Goal: Find specific page/section: Find specific page/section

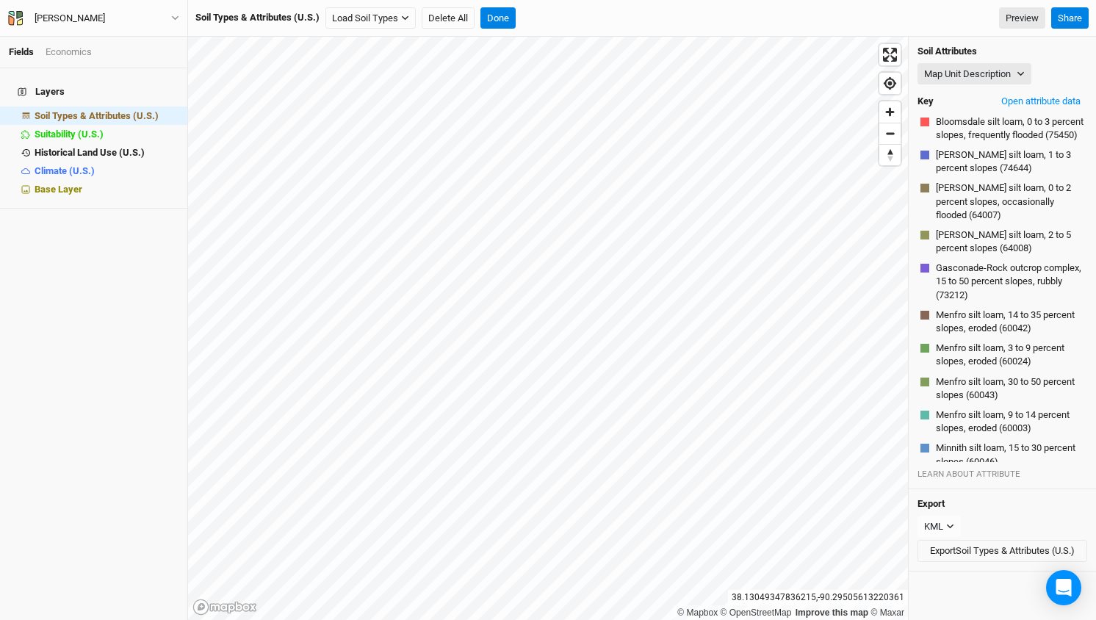
scroll to position [113, 0]
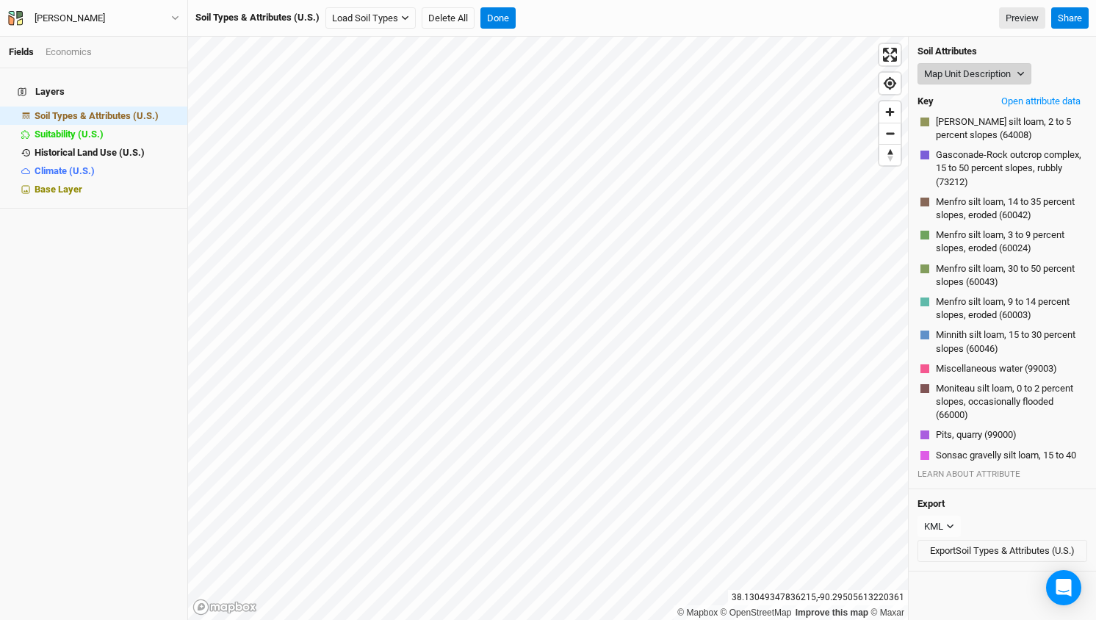
click at [1019, 74] on icon "button" at bounding box center [1021, 74] width 8 height 8
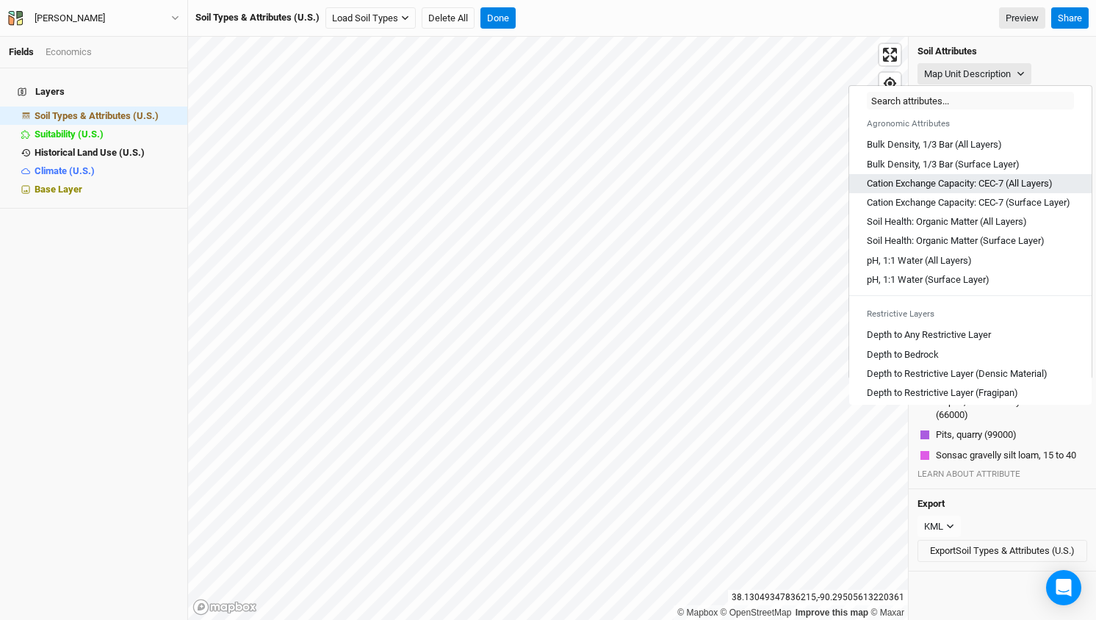
scroll to position [228, 0]
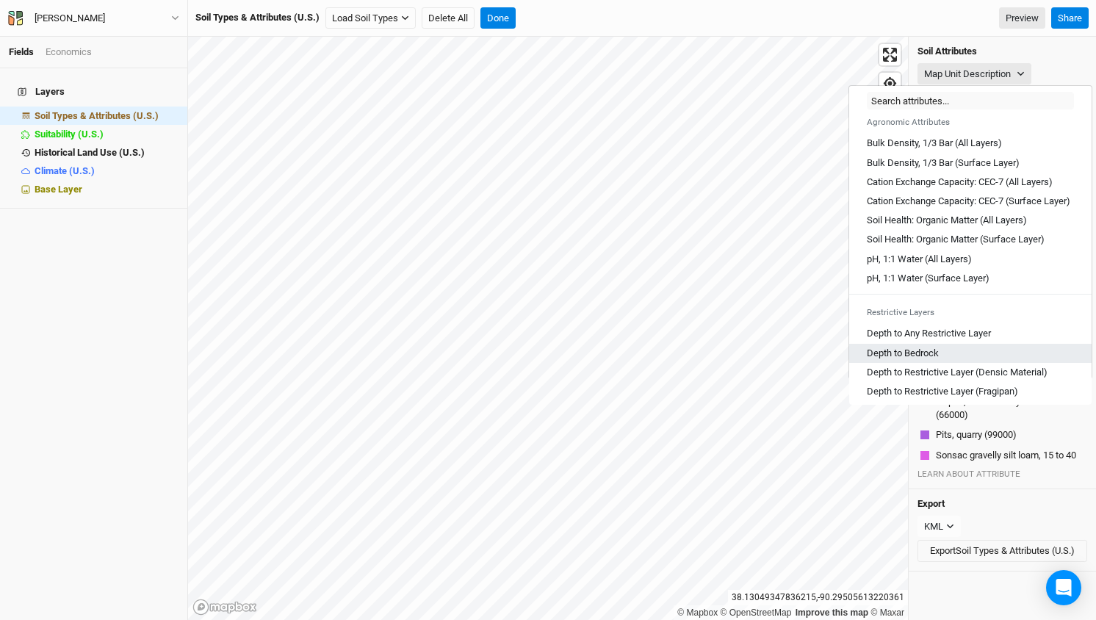
click at [926, 360] on Bedrock "Depth to Bedrock" at bounding box center [903, 353] width 72 height 13
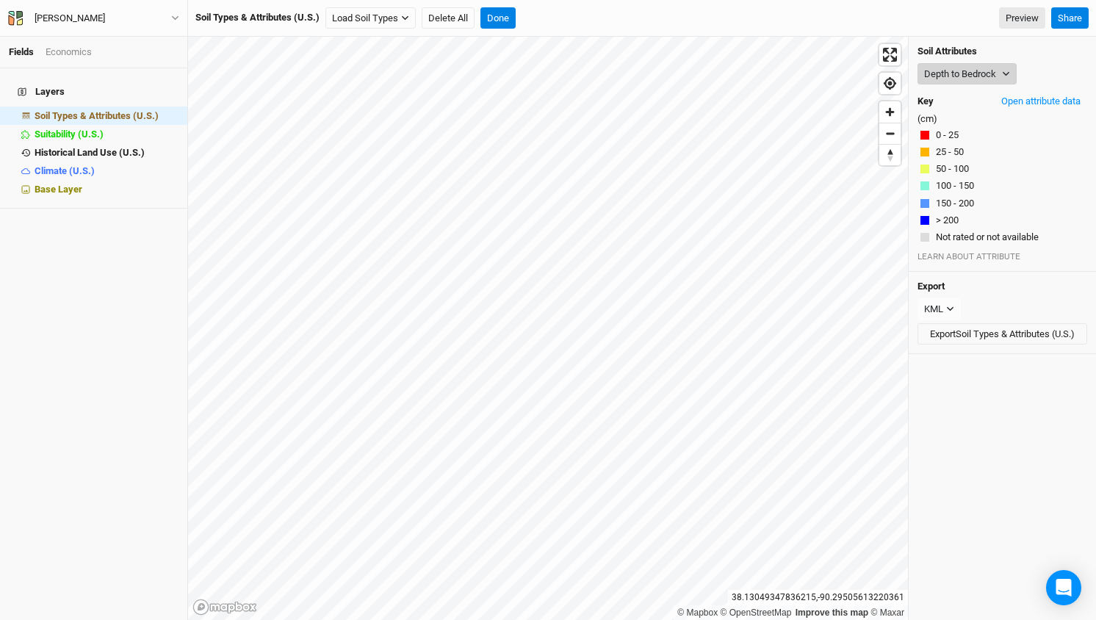
click at [1005, 71] on icon "button" at bounding box center [1006, 74] width 8 height 8
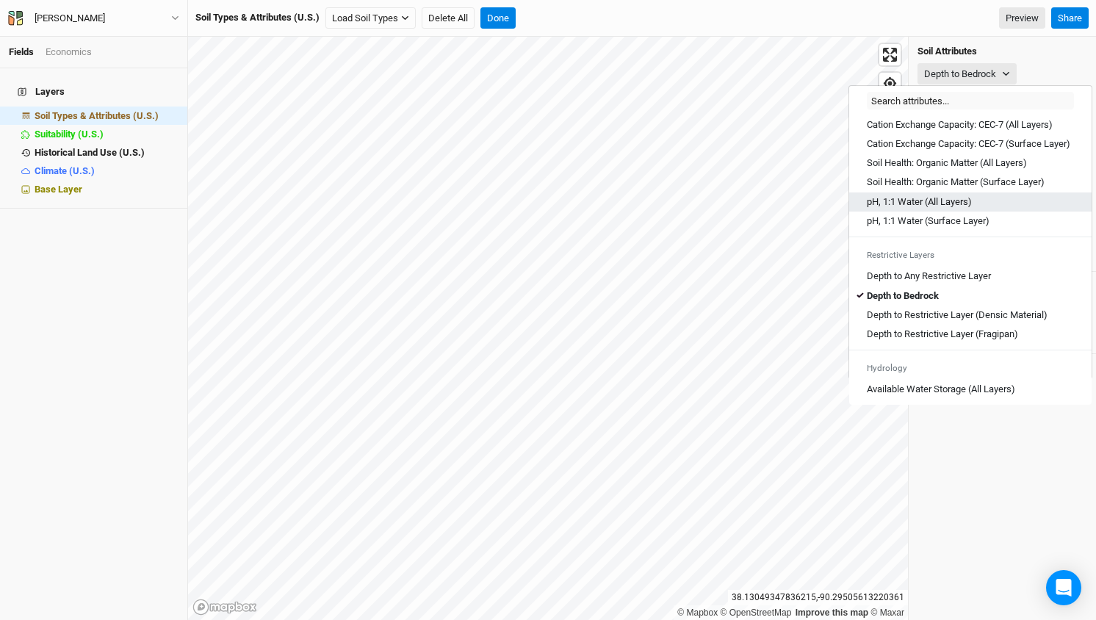
scroll to position [303, 0]
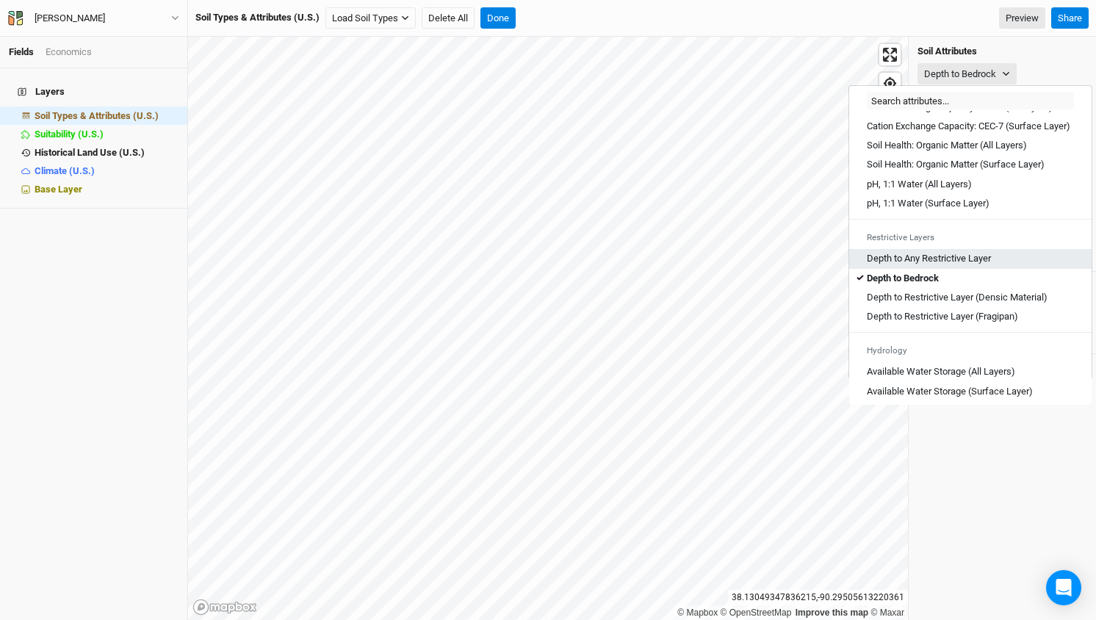
click at [970, 265] on Layer "Depth to Any Restrictive Layer" at bounding box center [929, 258] width 124 height 13
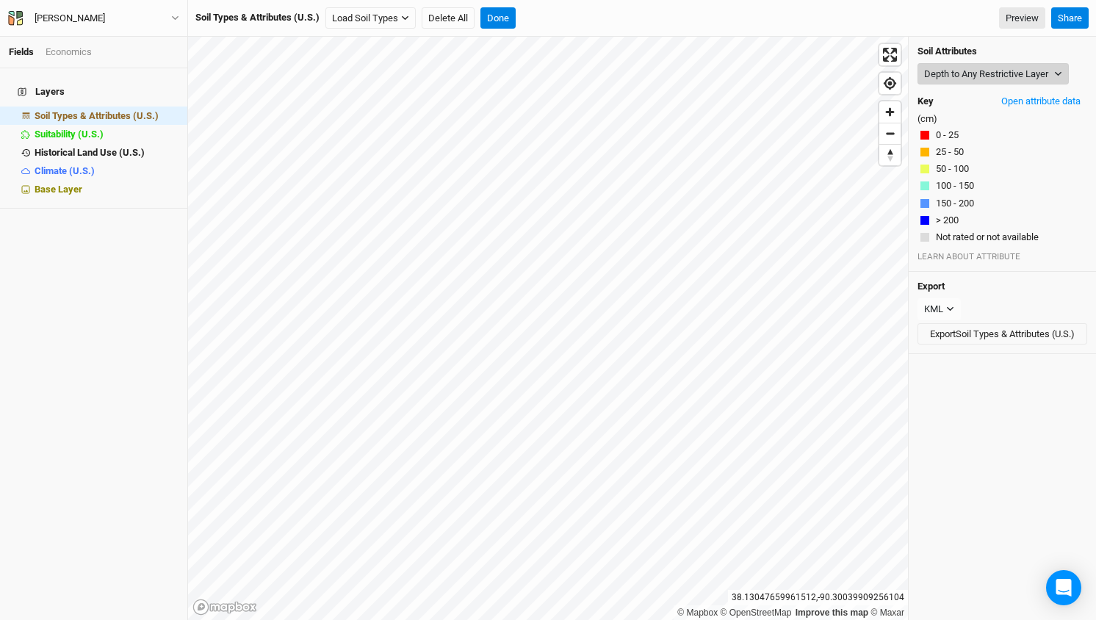
click at [1057, 71] on icon "button" at bounding box center [1058, 74] width 8 height 8
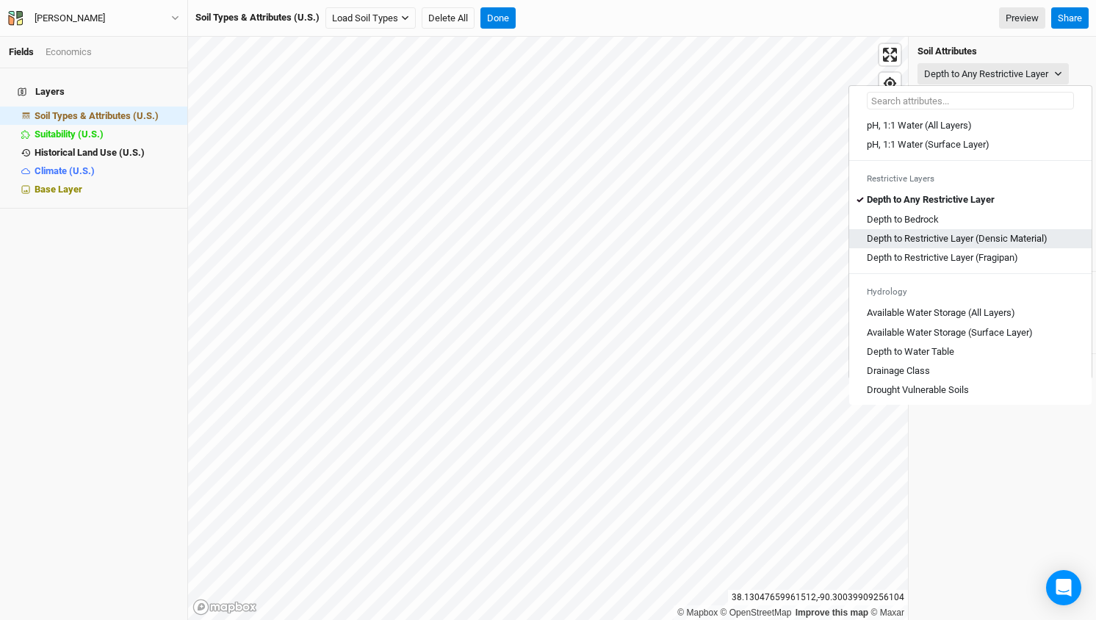
scroll to position [364, 0]
click at [923, 357] on Table "Depth to Water Table" at bounding box center [910, 350] width 87 height 13
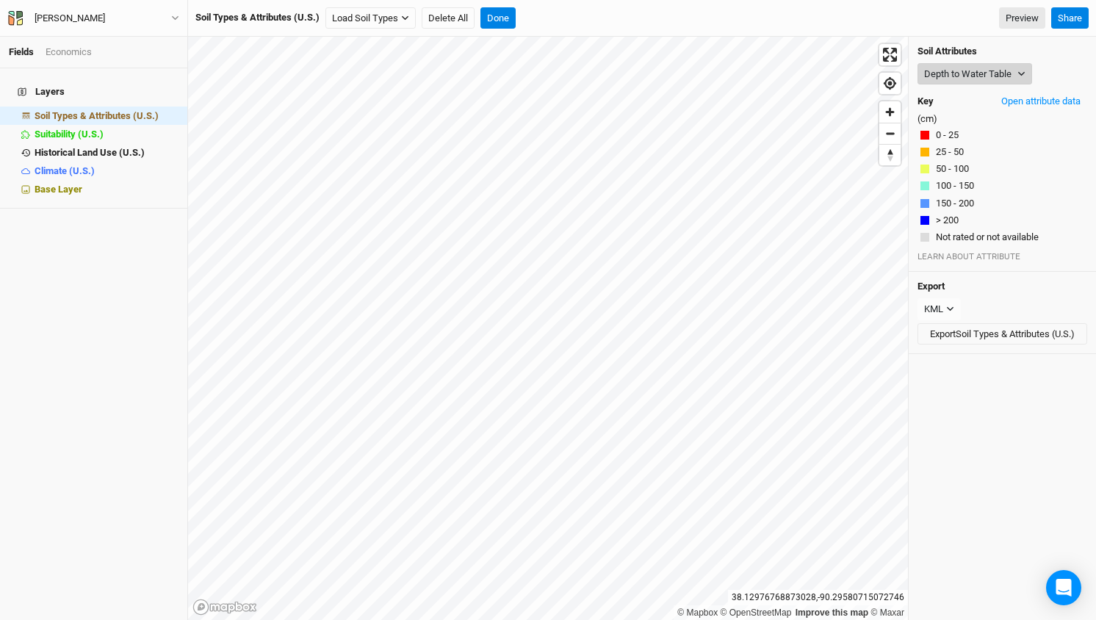
click at [1021, 73] on icon "button" at bounding box center [1021, 74] width 7 height 4
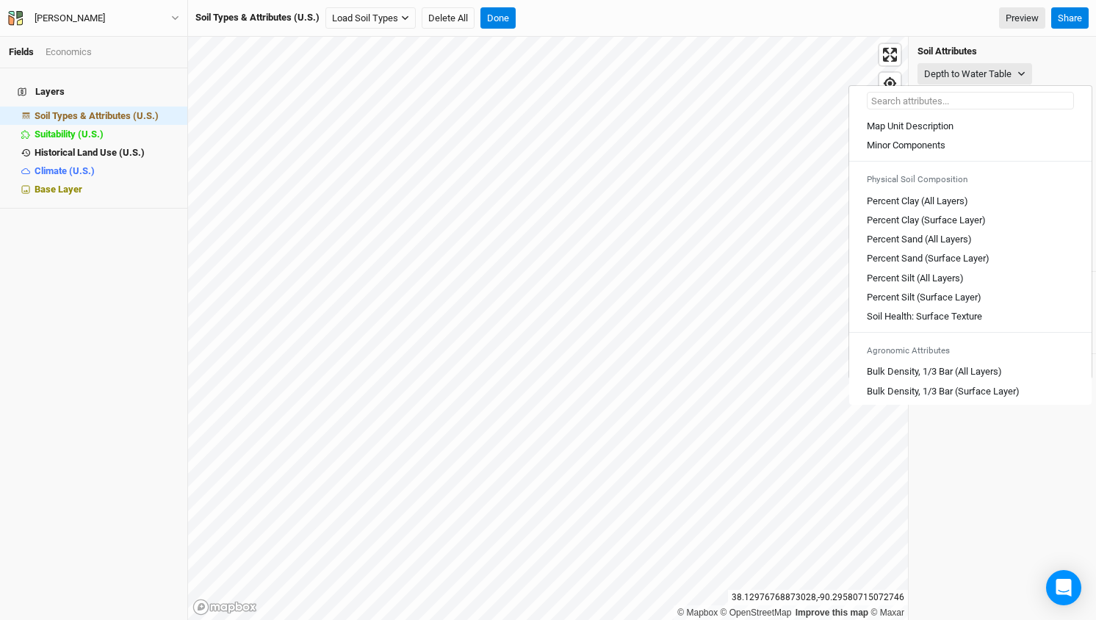
scroll to position [0, 0]
click at [1031, 45] on div "Soil Attributes Depth to Water Table Key Open attribute data (cm) 0 - 25 25 - 5…" at bounding box center [1002, 154] width 187 height 235
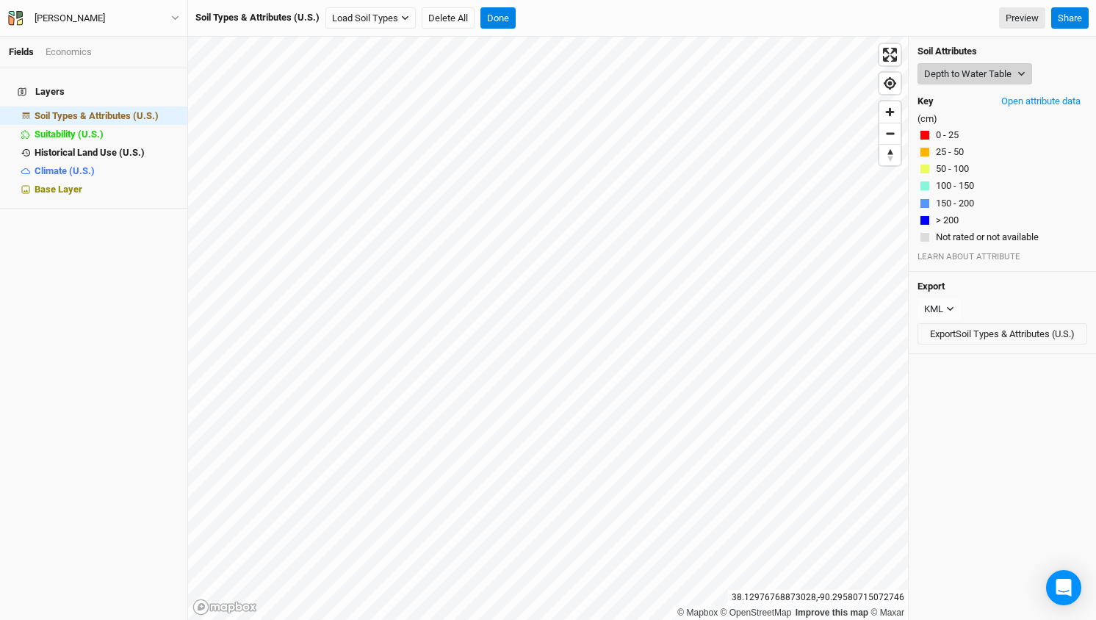
click at [1021, 73] on icon "button" at bounding box center [1021, 74] width 7 height 4
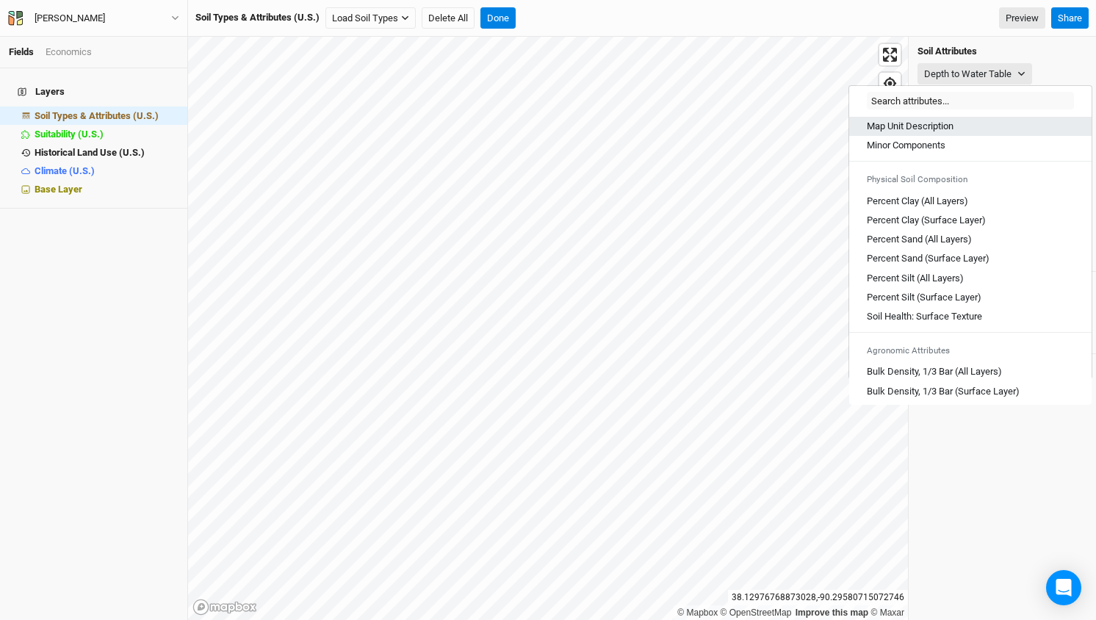
click at [894, 132] on Description "Map Unit Description" at bounding box center [910, 126] width 87 height 13
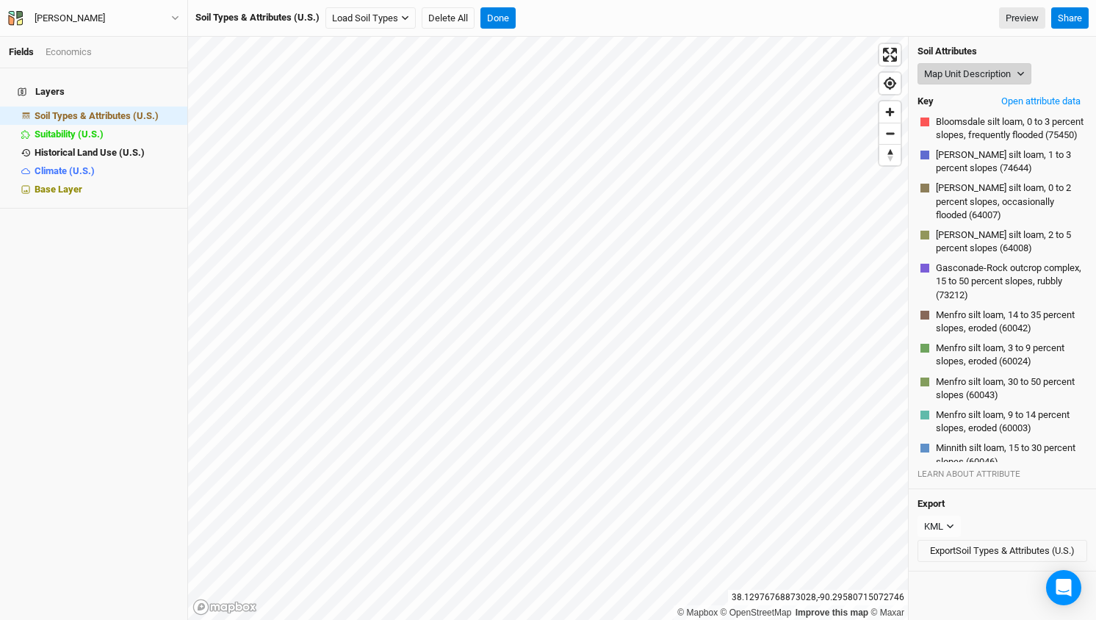
click at [1020, 68] on button "Map Unit Description" at bounding box center [974, 74] width 114 height 22
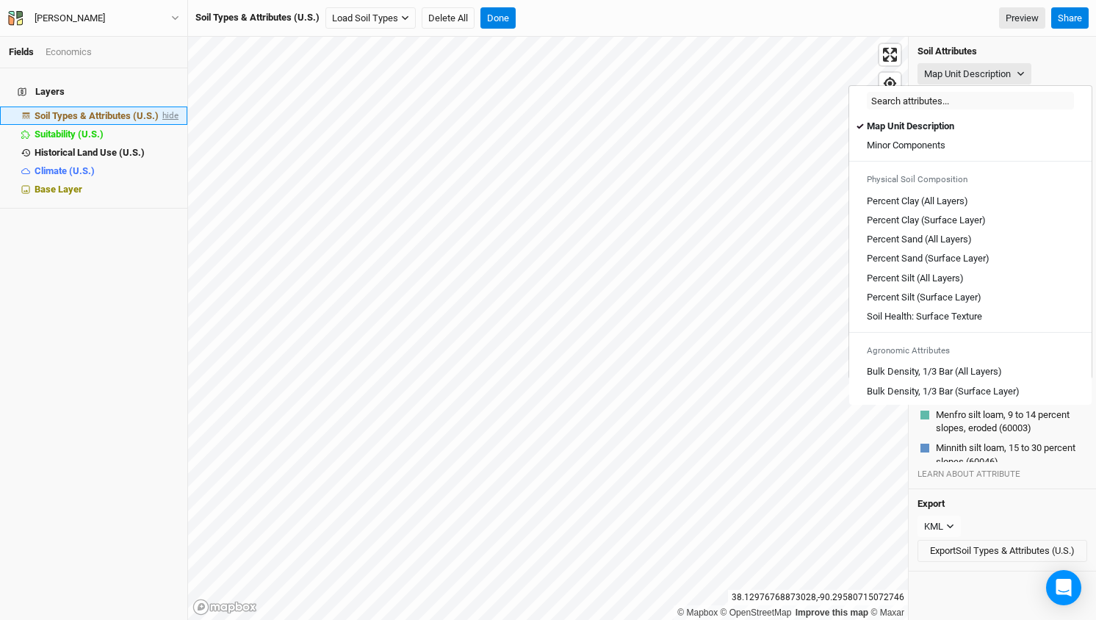
click at [165, 107] on span "hide" at bounding box center [168, 116] width 19 height 18
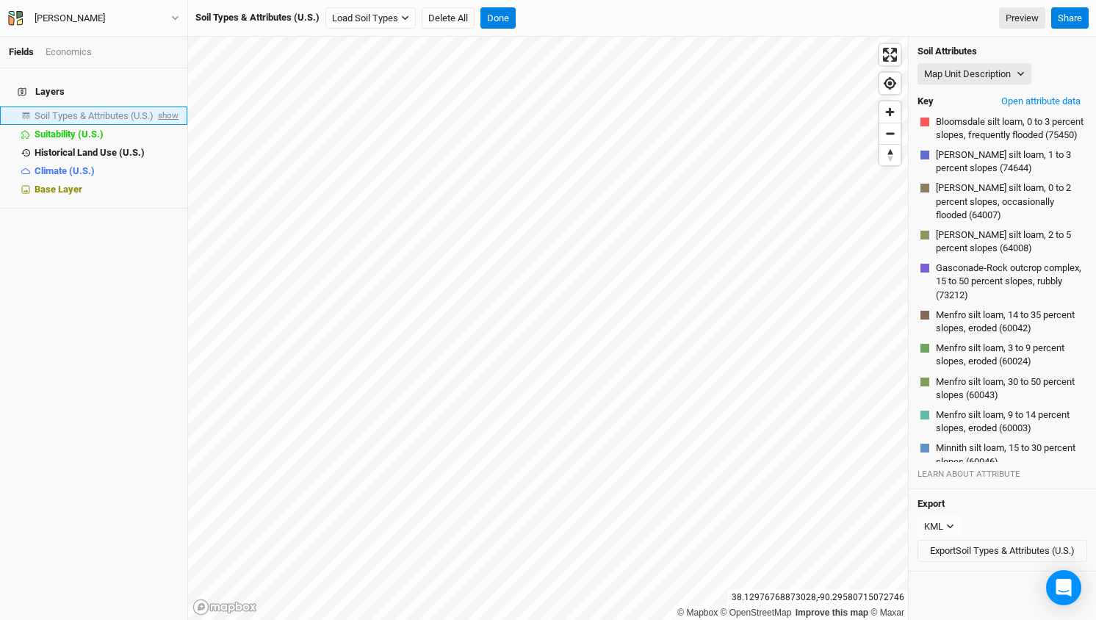
click at [165, 107] on span "show" at bounding box center [167, 116] width 24 height 18
click at [165, 107] on span "hide" at bounding box center [168, 116] width 19 height 18
click at [55, 16] on div "[PERSON_NAME]" at bounding box center [70, 18] width 71 height 15
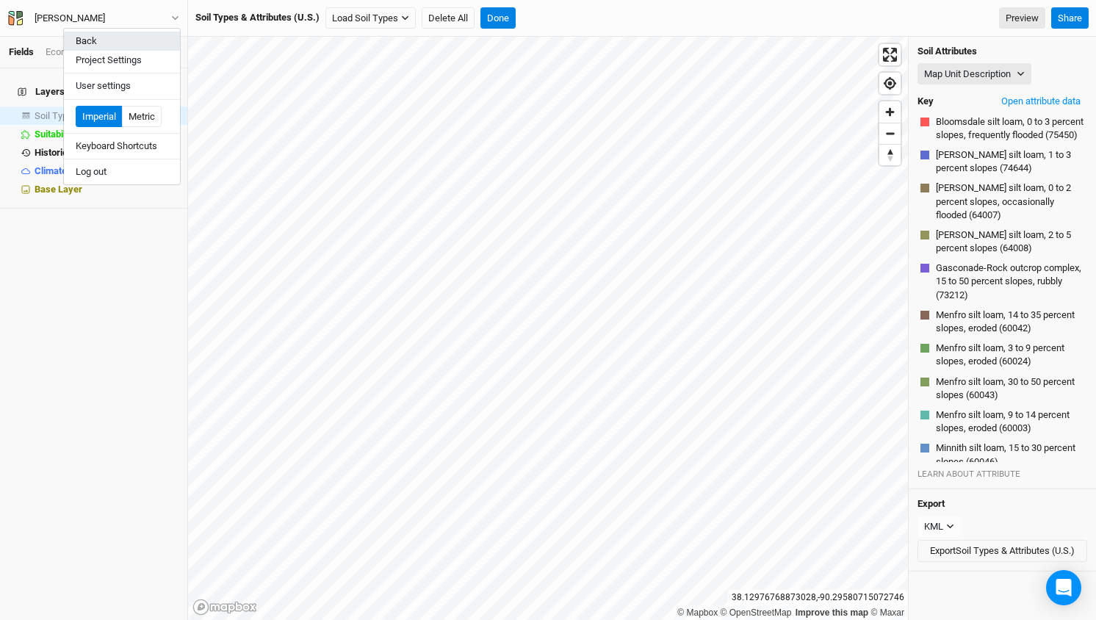
click at [84, 41] on button "Back" at bounding box center [122, 41] width 116 height 19
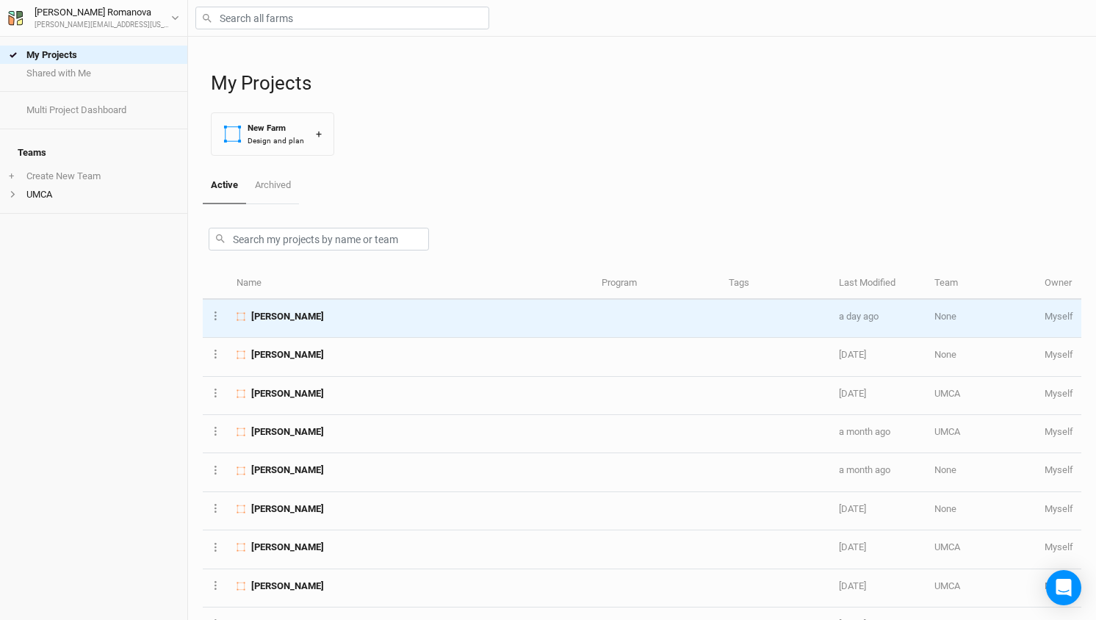
click at [277, 312] on span "[PERSON_NAME]" at bounding box center [287, 316] width 73 height 13
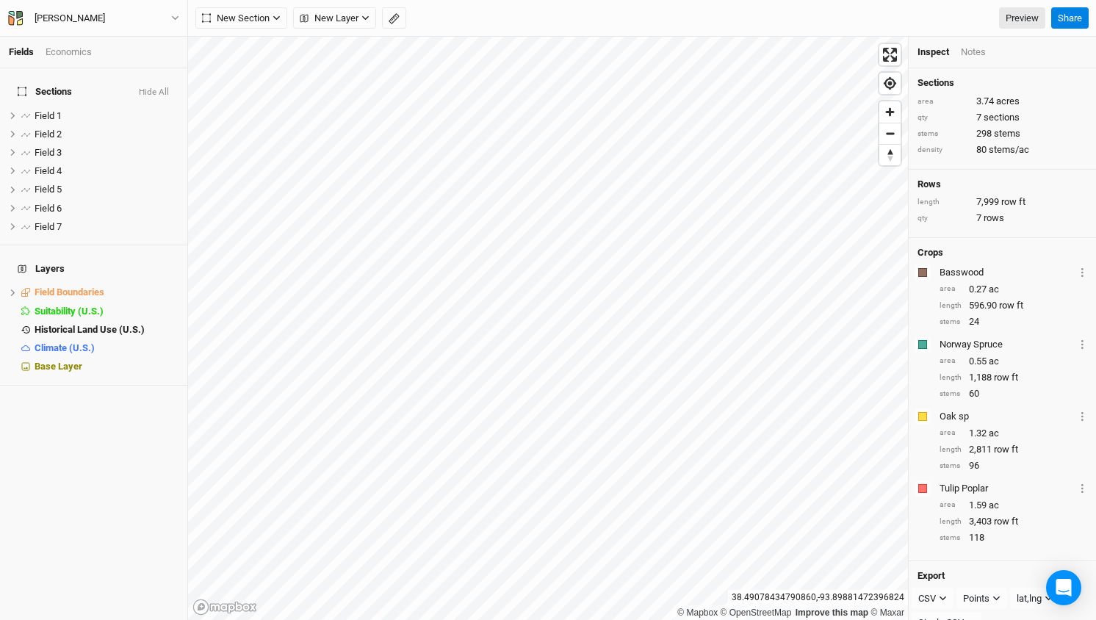
click at [81, 49] on div "Economics" at bounding box center [69, 52] width 46 height 13
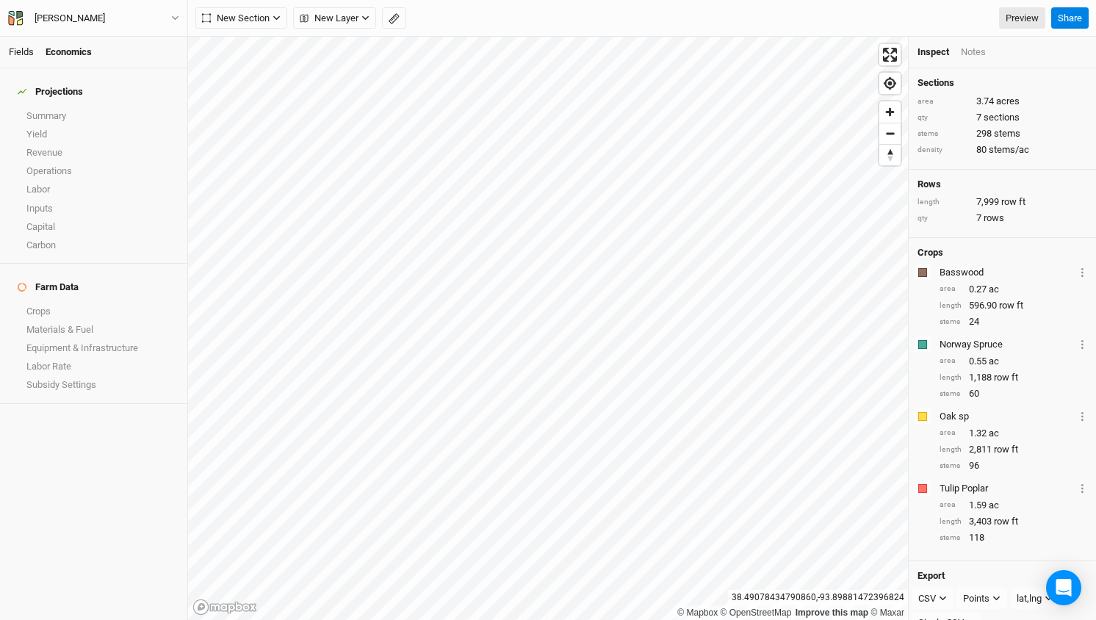
click at [17, 48] on link "Fields" at bounding box center [21, 51] width 25 height 11
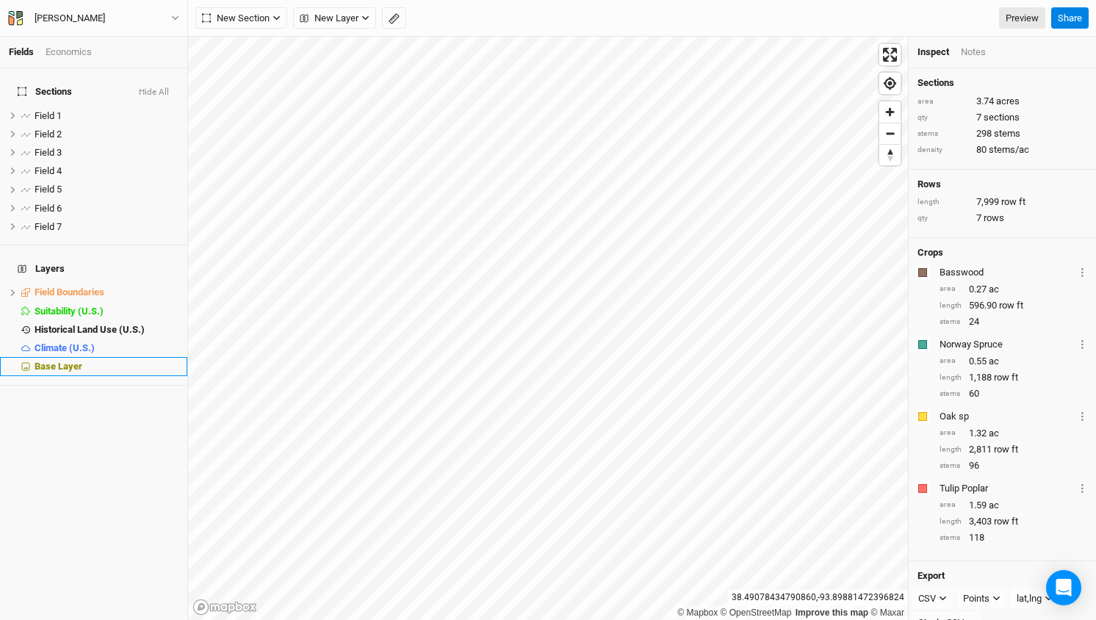
click at [55, 361] on span "Base Layer" at bounding box center [59, 366] width 48 height 11
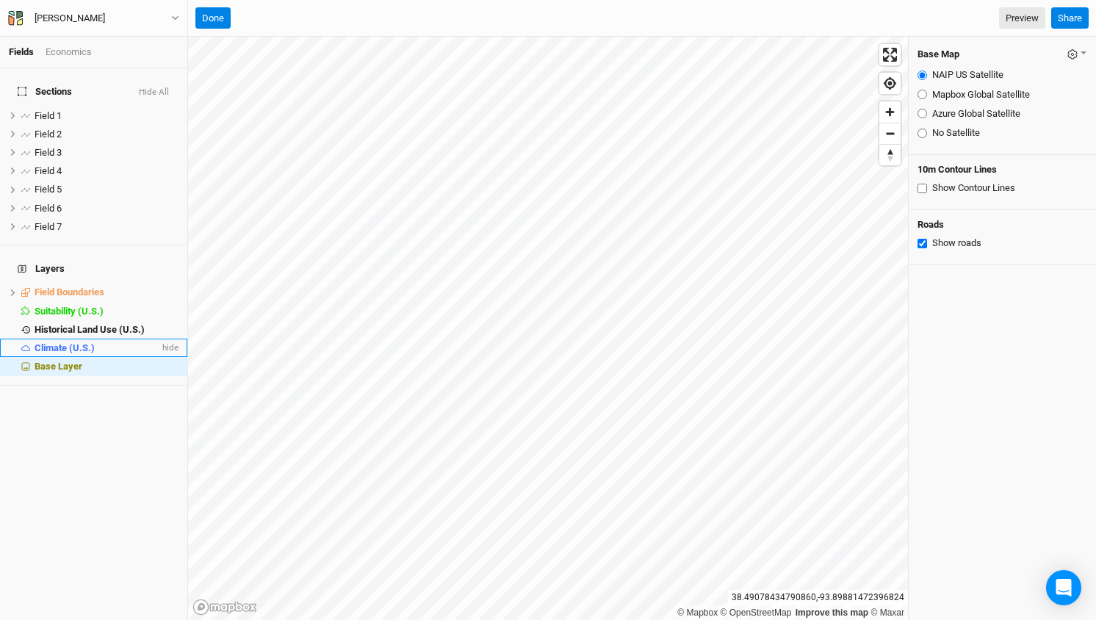
click at [65, 342] on span "Climate (U.S.)" at bounding box center [65, 347] width 60 height 11
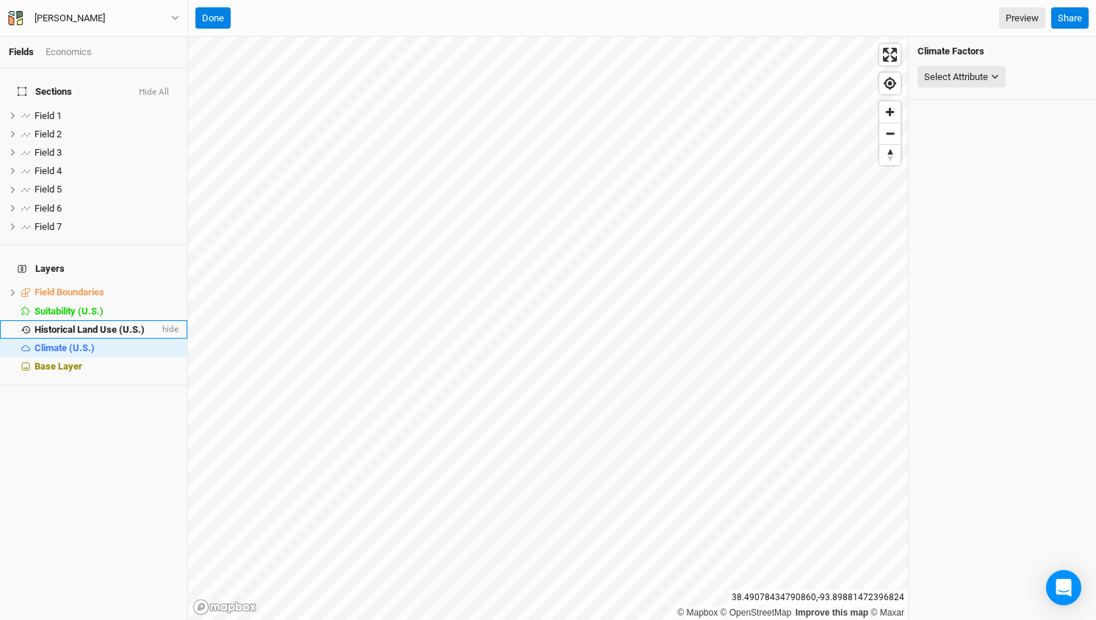
click at [71, 324] on span "Historical Land Use (U.S.)" at bounding box center [90, 329] width 110 height 11
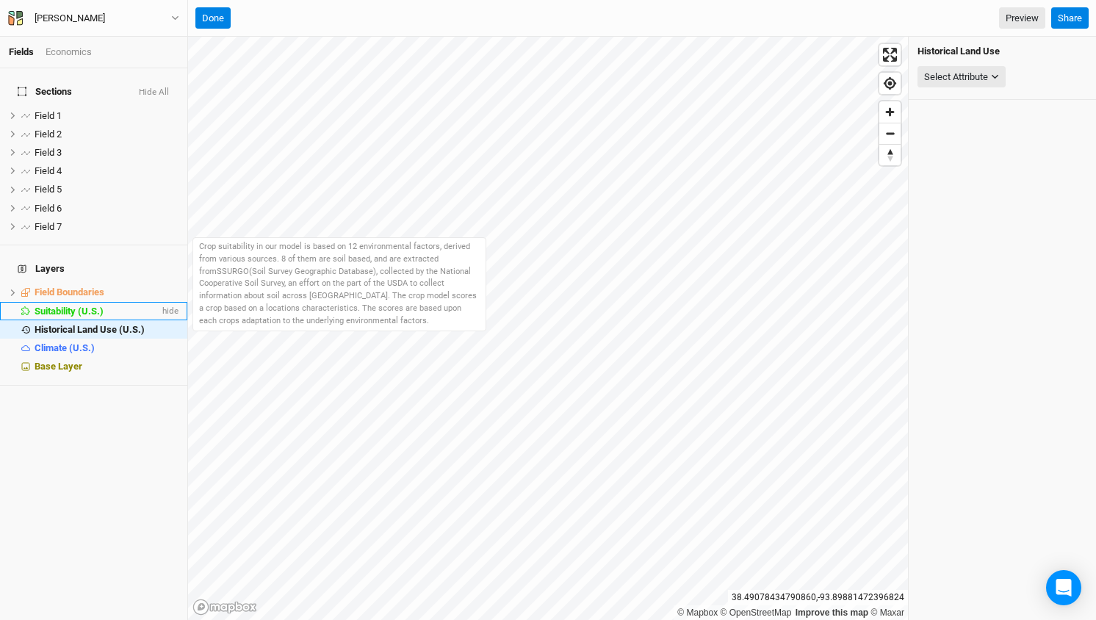
click at [65, 302] on li "Suitability (U.S.) hide" at bounding box center [93, 311] width 187 height 18
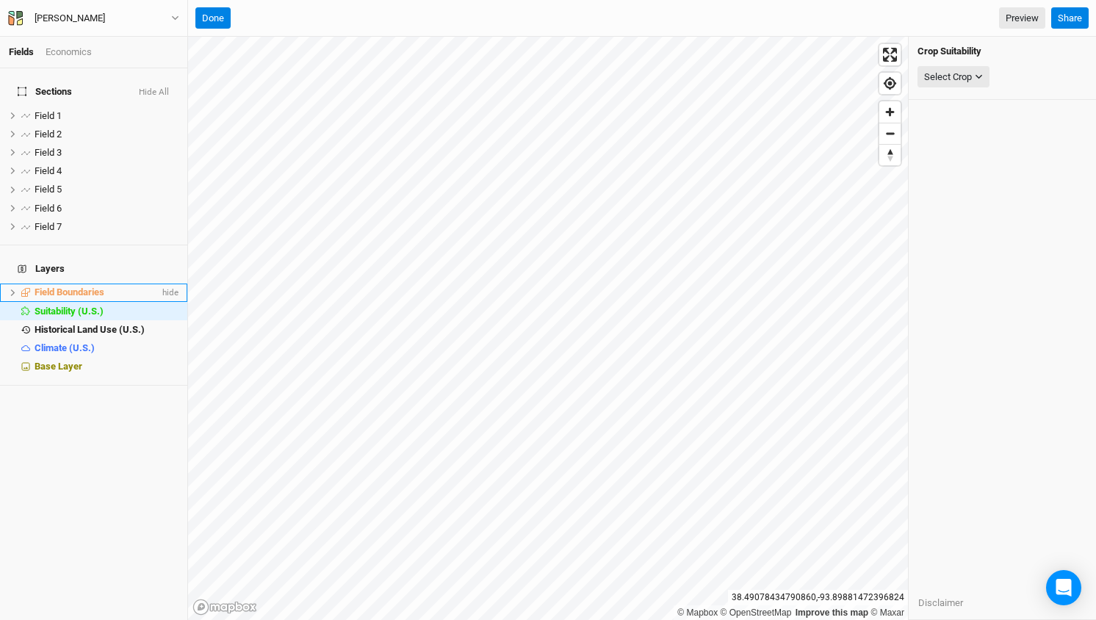
click at [61, 286] on span "Field Boundaries" at bounding box center [70, 291] width 70 height 11
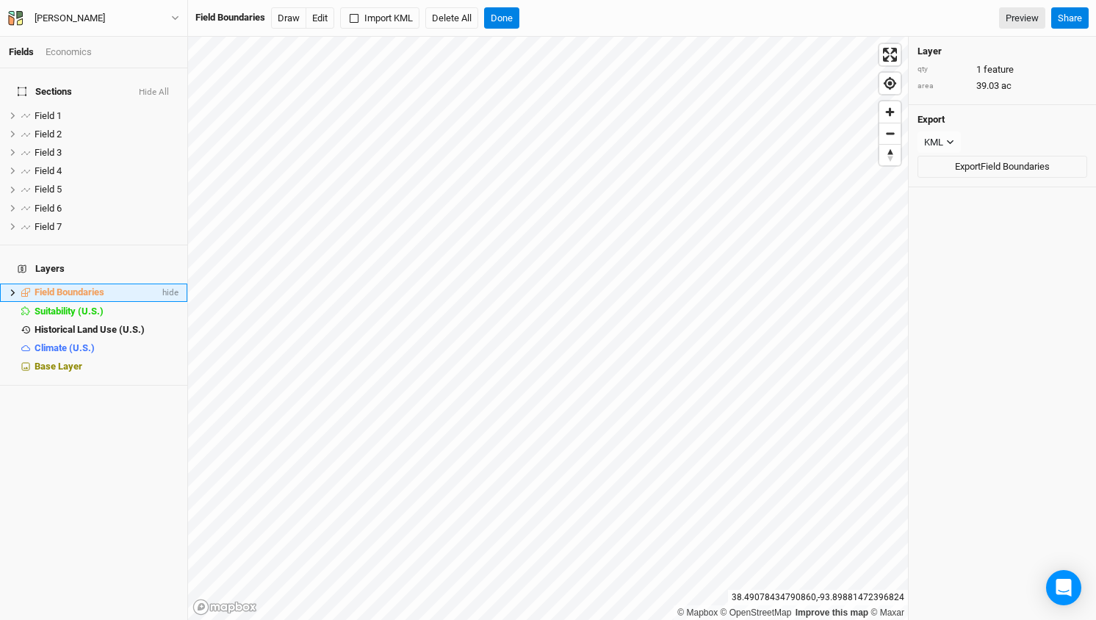
click at [10, 289] on icon at bounding box center [13, 293] width 8 height 8
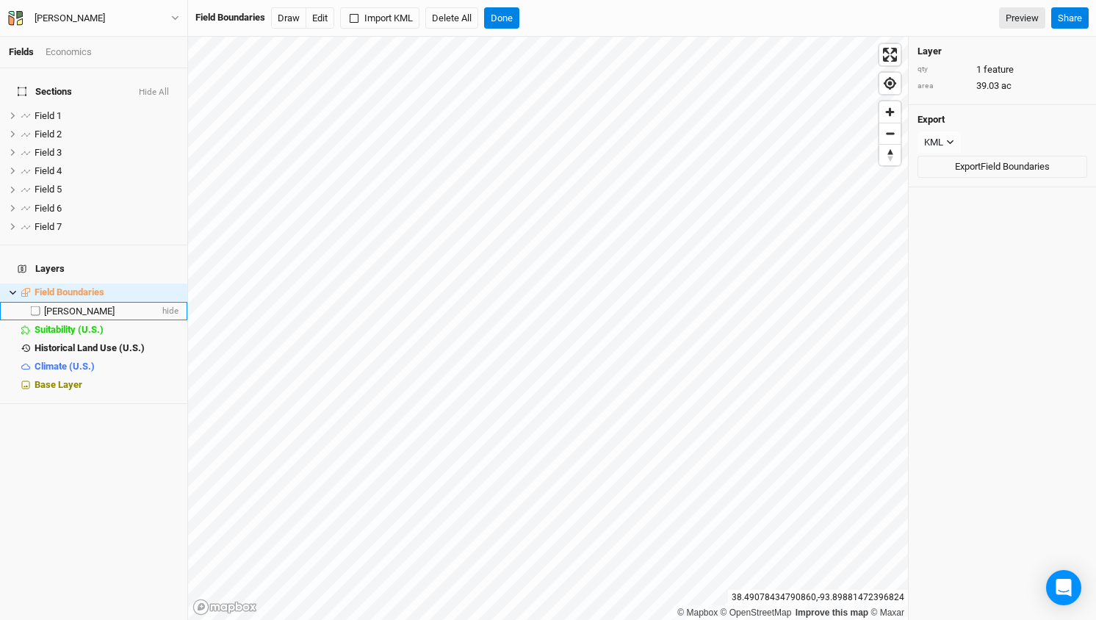
click at [50, 306] on span "[PERSON_NAME]" at bounding box center [79, 311] width 71 height 11
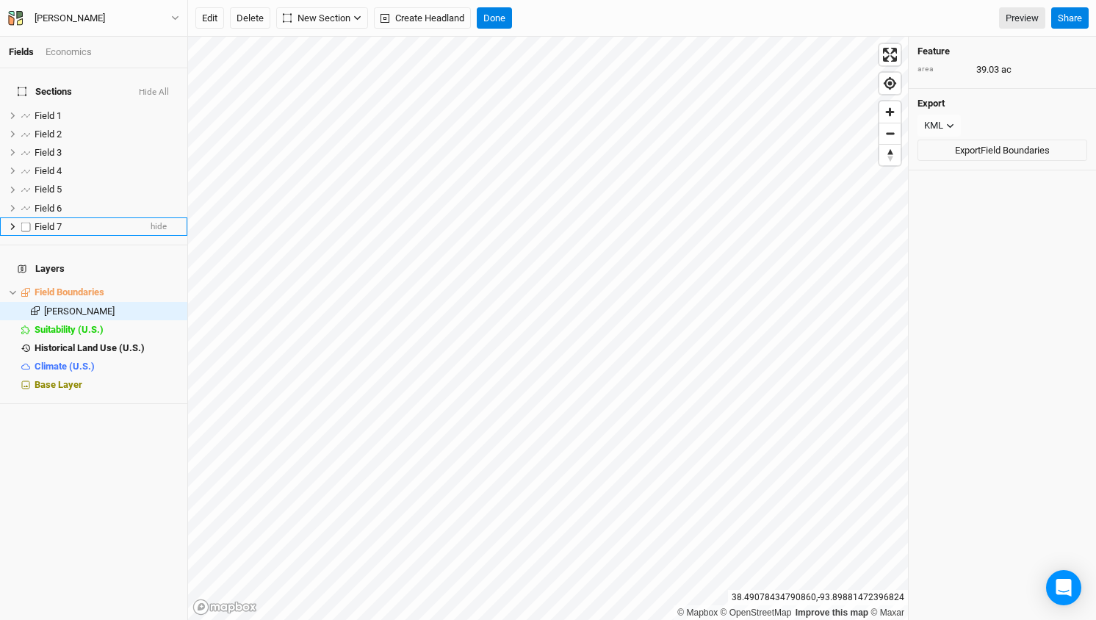
click at [53, 221] on span "Field 7" at bounding box center [48, 226] width 27 height 11
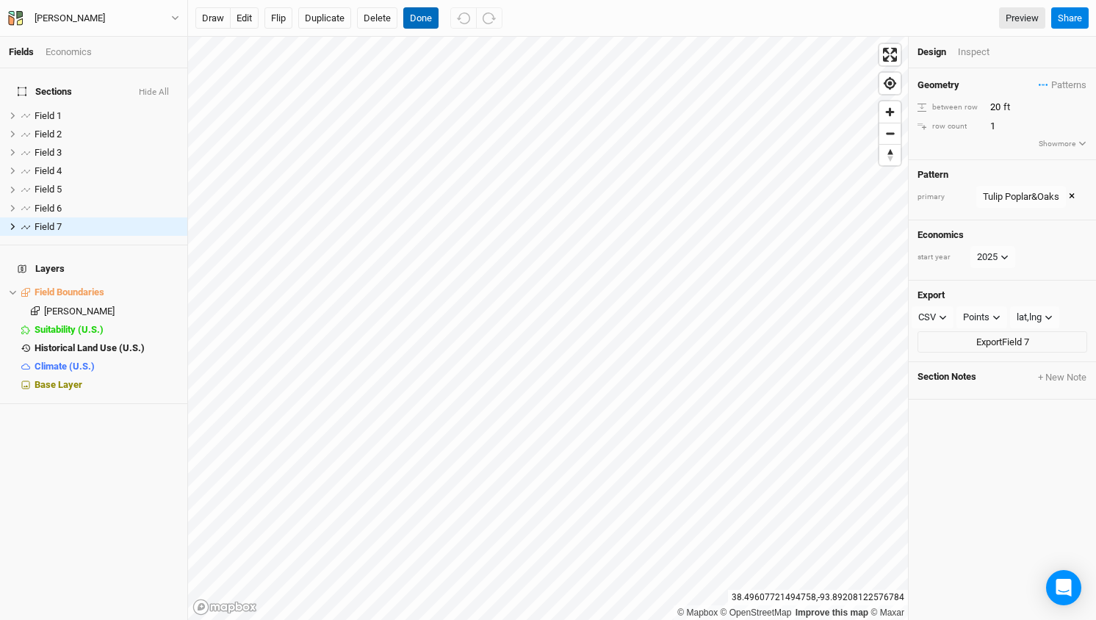
click at [424, 21] on button "Done" at bounding box center [420, 18] width 35 height 22
